Goal: Check status: Check status

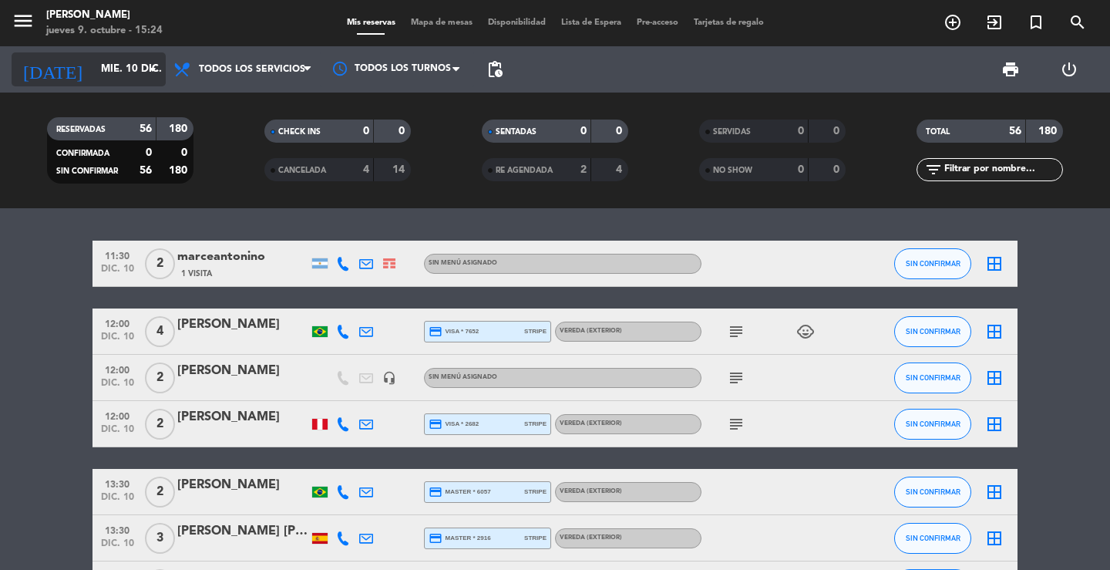
click at [143, 66] on input "mié. 10 dic." at bounding box center [161, 70] width 136 height 28
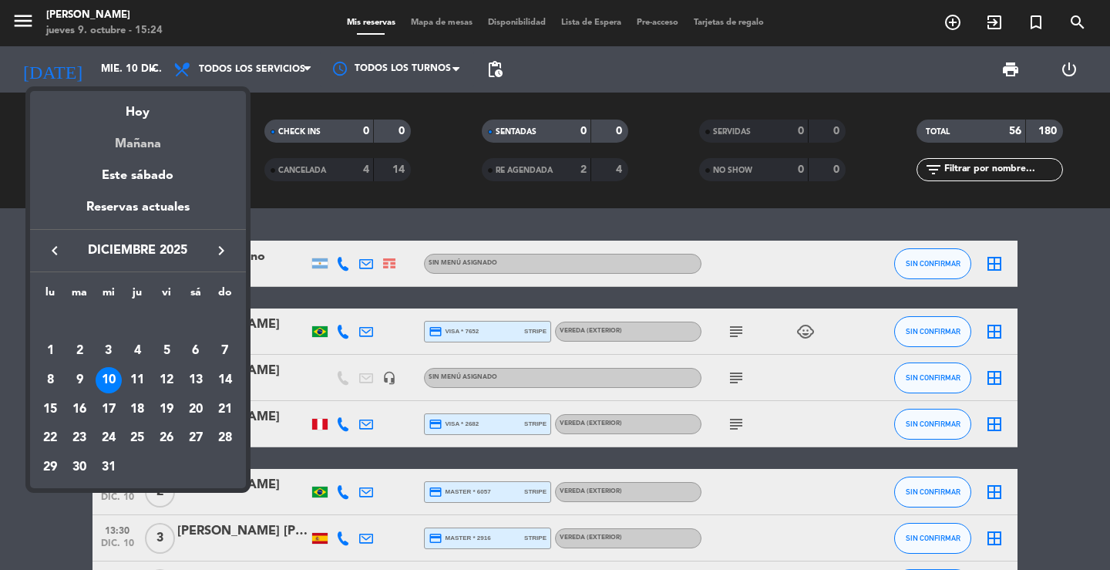
click at [160, 145] on div "Mañana" at bounding box center [138, 139] width 216 height 32
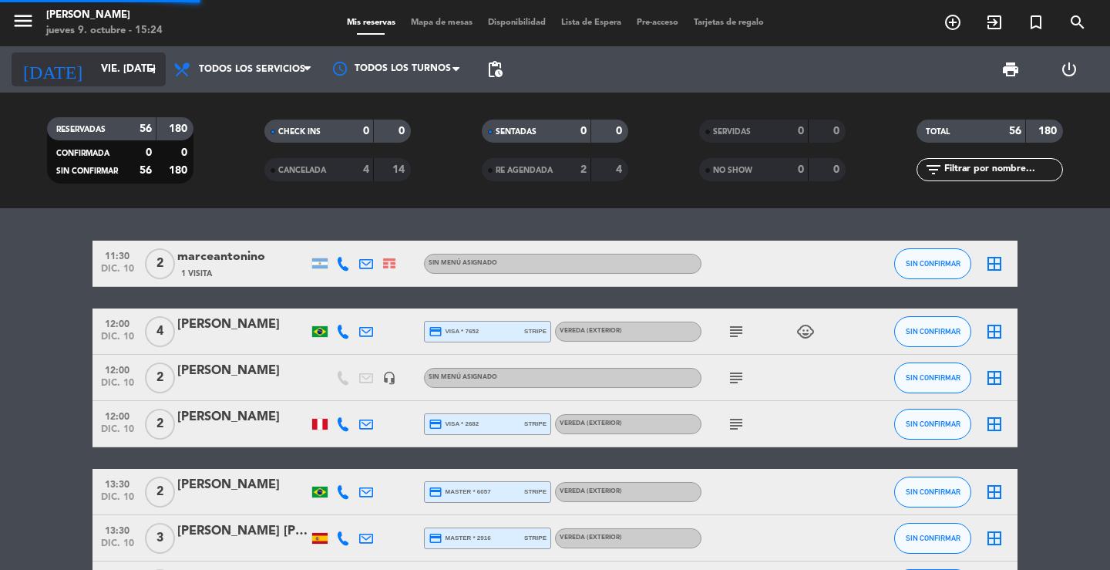
click at [109, 79] on input "vie. [DATE]" at bounding box center [161, 70] width 136 height 28
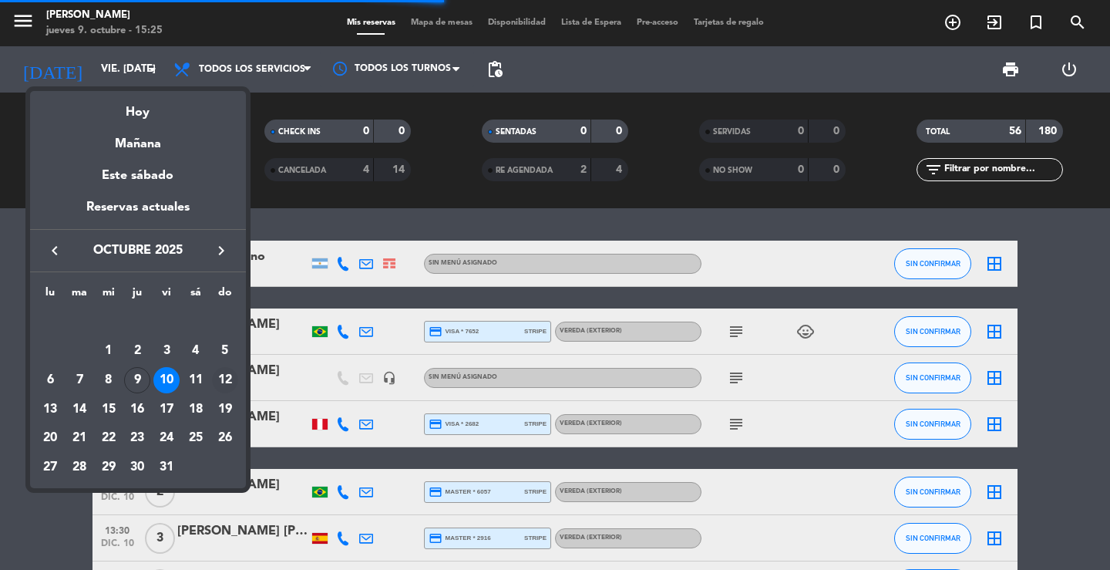
click at [226, 379] on div "12" at bounding box center [225, 380] width 26 height 26
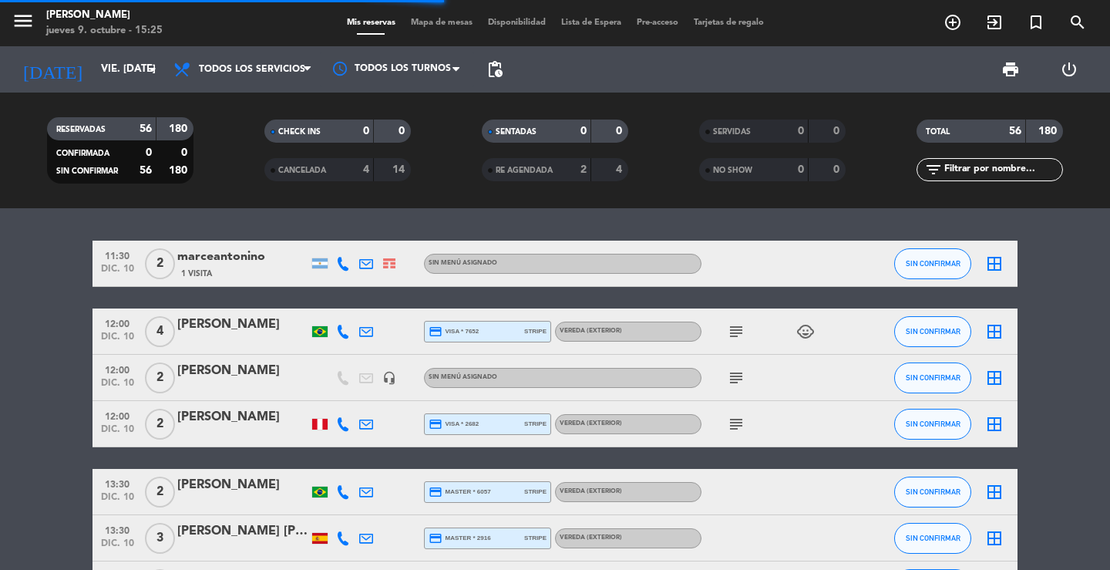
type input "dom. [DATE]"
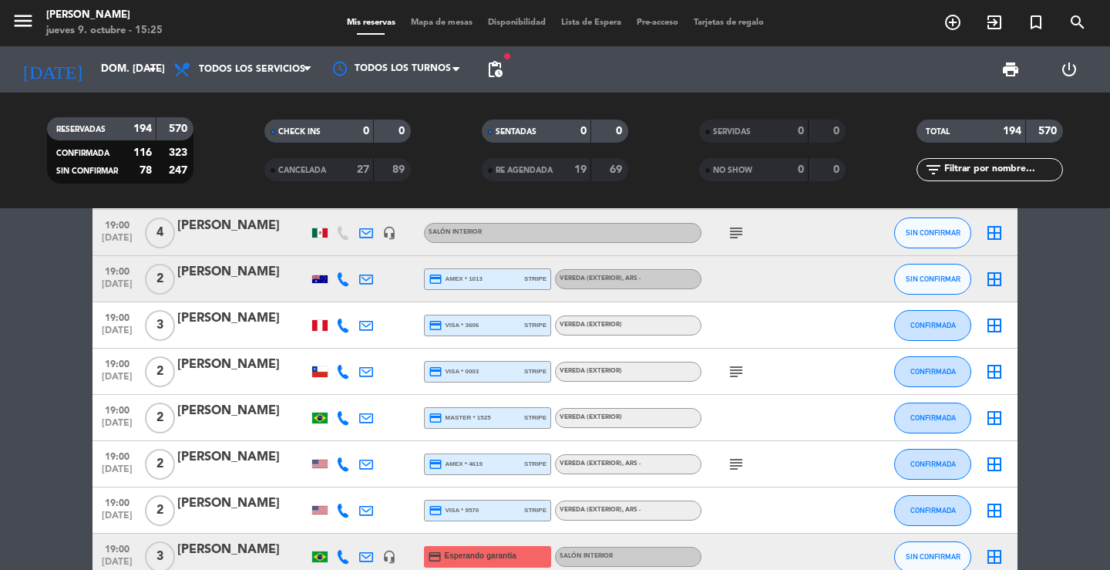
scroll to position [4240, 0]
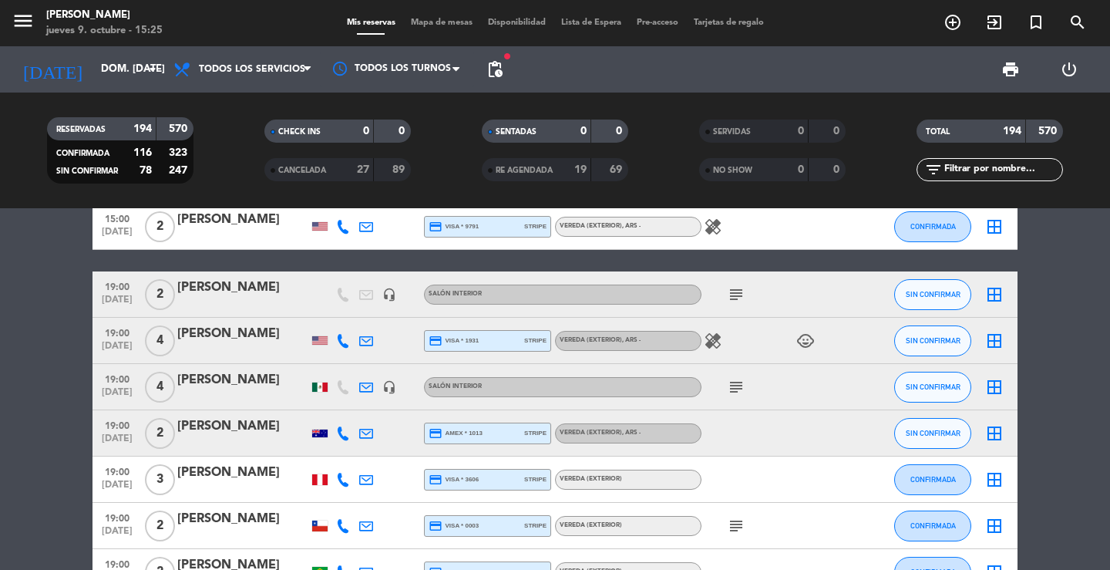
click at [742, 304] on icon "subject" at bounding box center [736, 294] width 19 height 19
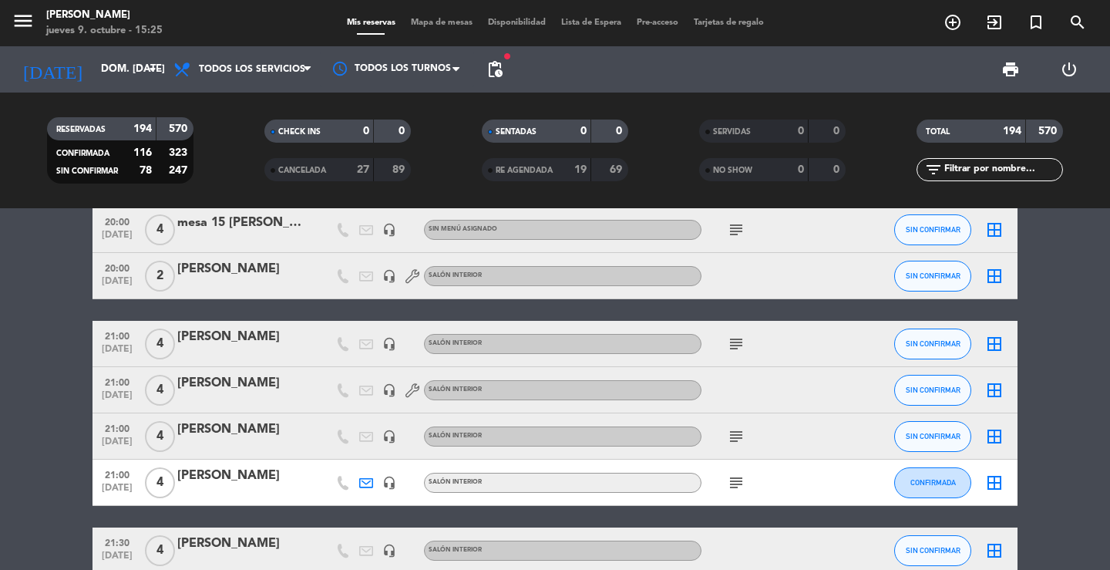
scroll to position [6553, 0]
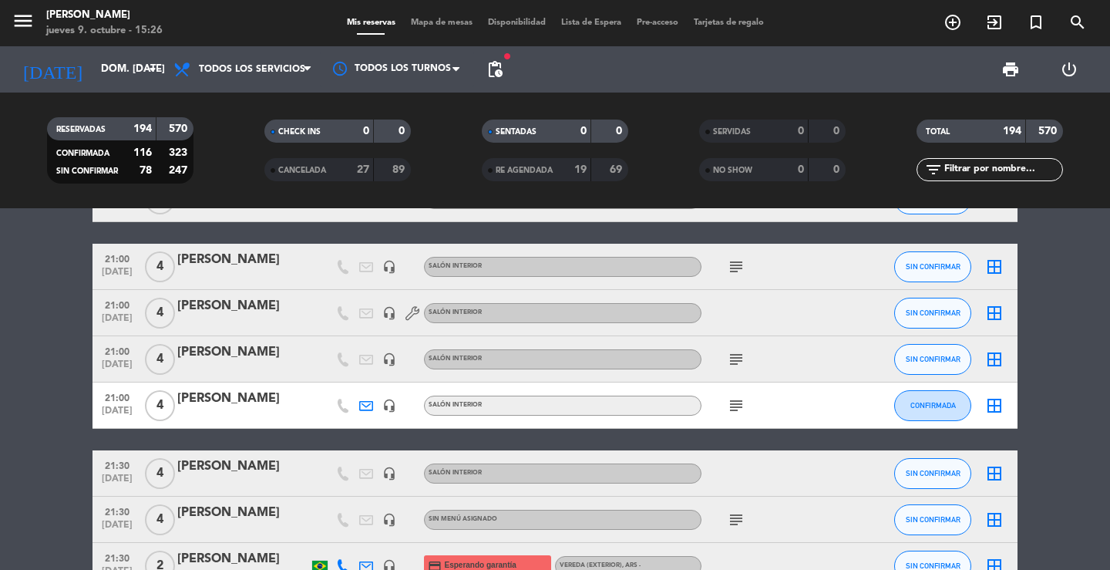
click at [985, 167] on input "text" at bounding box center [1002, 169] width 119 height 17
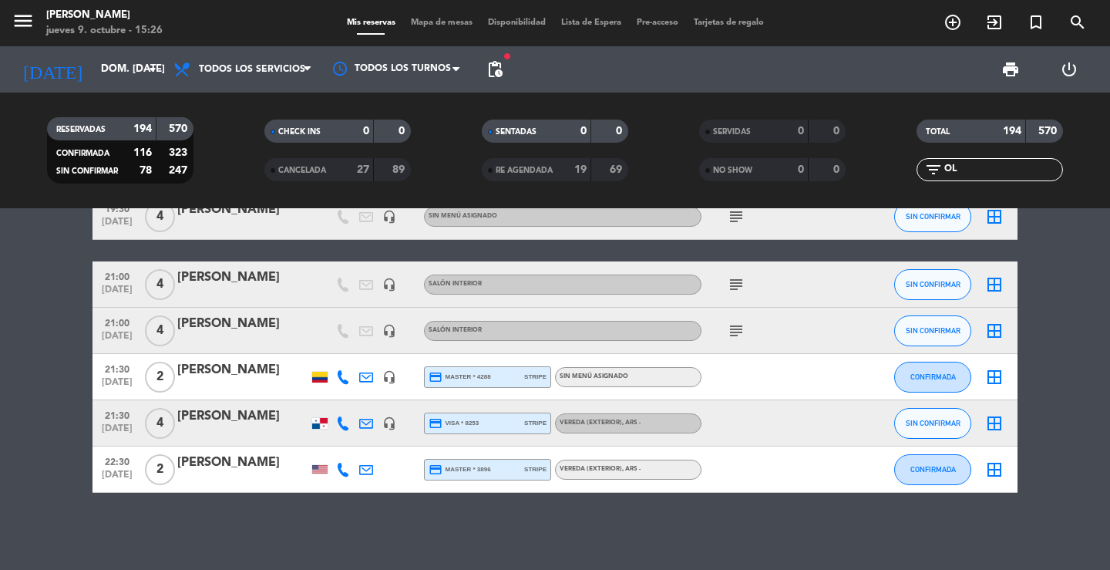
type input "OLI"
